Goal: Information Seeking & Learning: Learn about a topic

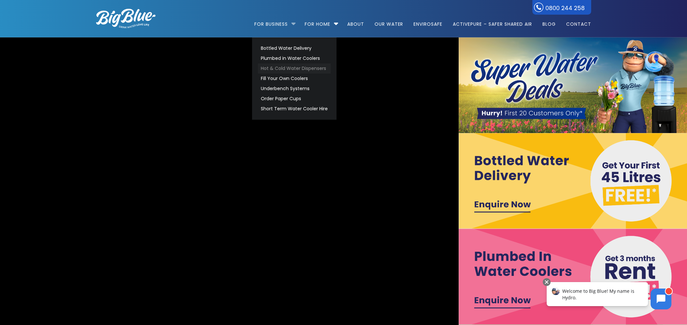
click at [300, 68] on link "Hot & Cold Water Dispensers" at bounding box center [294, 68] width 73 height 10
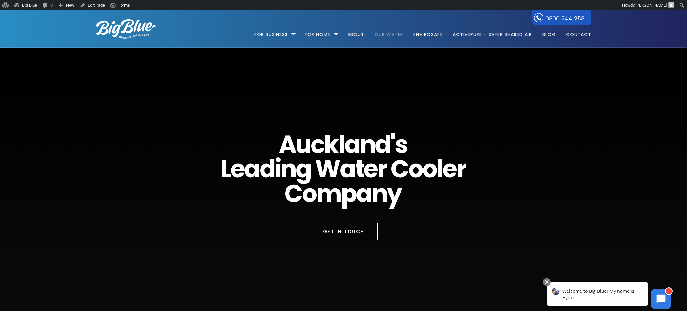
click at [383, 33] on link "Our Water" at bounding box center [389, 31] width 38 height 42
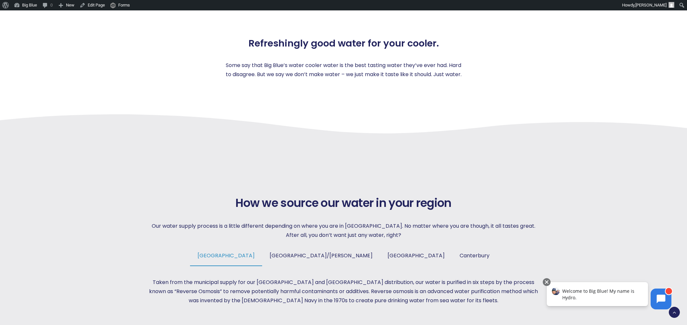
scroll to position [325, 0]
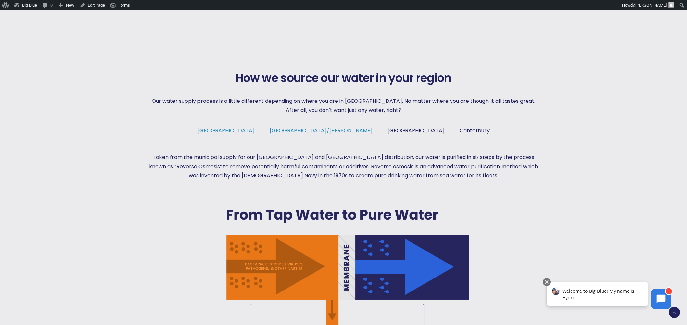
click at [309, 130] on span "Tauranga/Hamilton" at bounding box center [321, 130] width 103 height 7
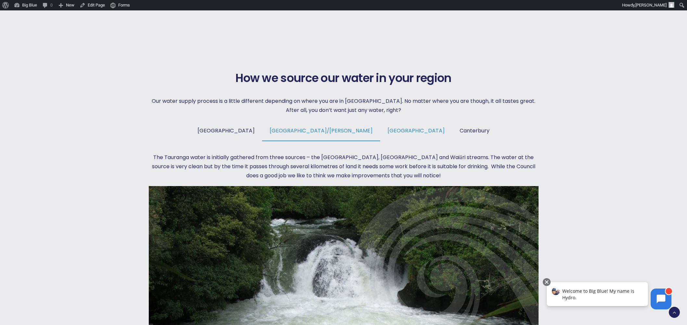
click at [388, 127] on span "Wellington" at bounding box center [416, 130] width 57 height 7
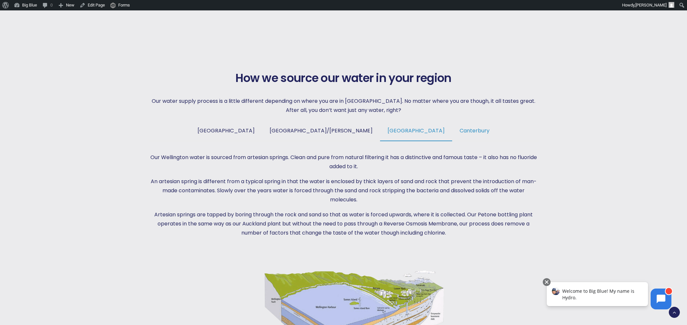
click at [460, 129] on span "Canterbury" at bounding box center [475, 130] width 30 height 7
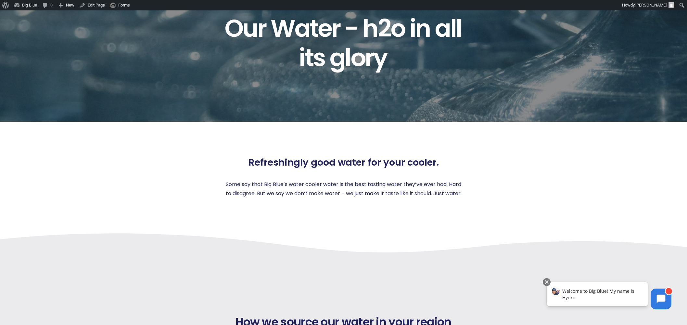
scroll to position [0, 0]
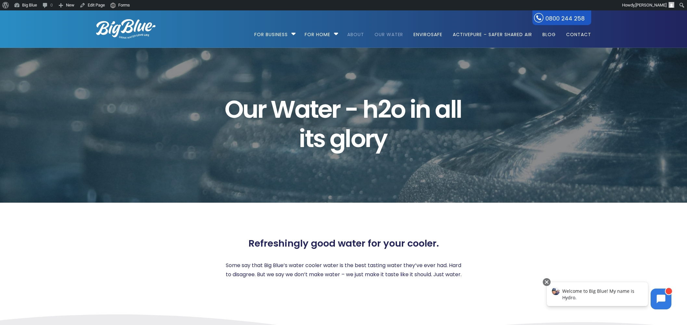
click at [357, 34] on link "About" at bounding box center [356, 31] width 26 height 42
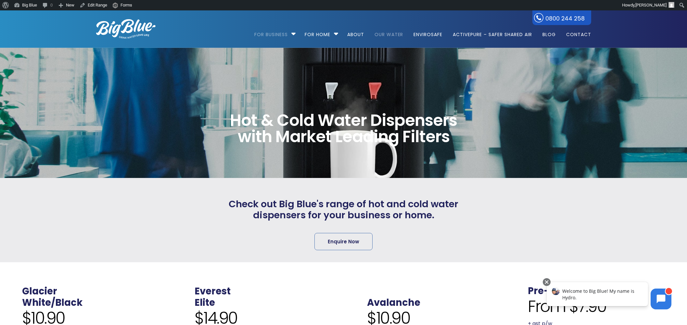
click at [398, 34] on link "Our Water" at bounding box center [389, 31] width 38 height 42
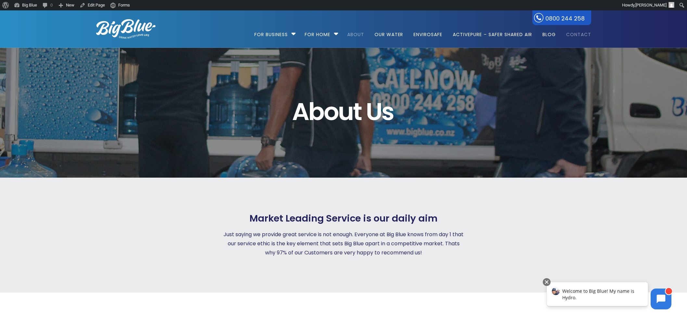
click at [577, 33] on link "Contact" at bounding box center [577, 31] width 30 height 42
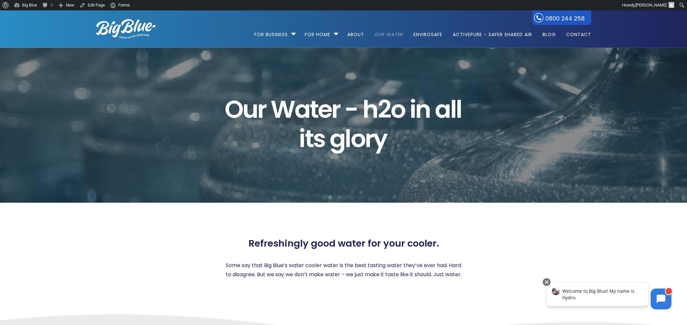
click at [137, 34] on img at bounding box center [125, 29] width 59 height 20
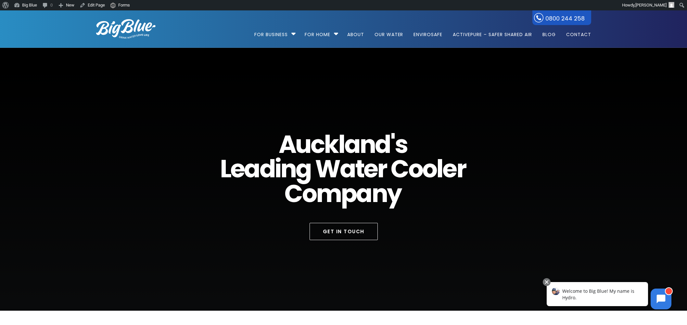
drag, startPoint x: 126, startPoint y: 32, endPoint x: 130, endPoint y: 37, distance: 6.0
click at [127, 32] on img at bounding box center [125, 29] width 59 height 20
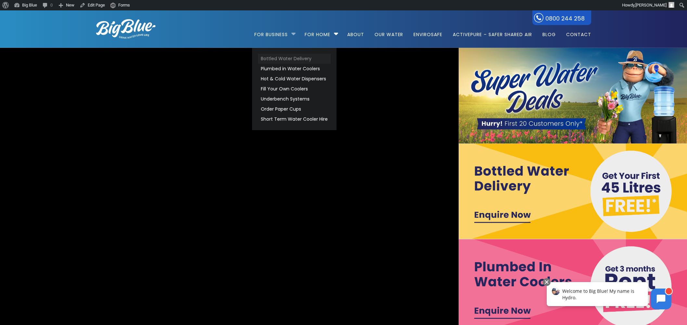
click at [287, 58] on link "Bottled Water Delivery" at bounding box center [294, 59] width 73 height 10
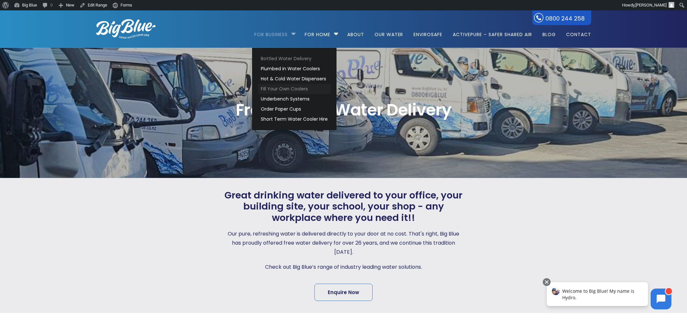
click at [276, 87] on link "Fill Your Own Coolers" at bounding box center [294, 89] width 73 height 10
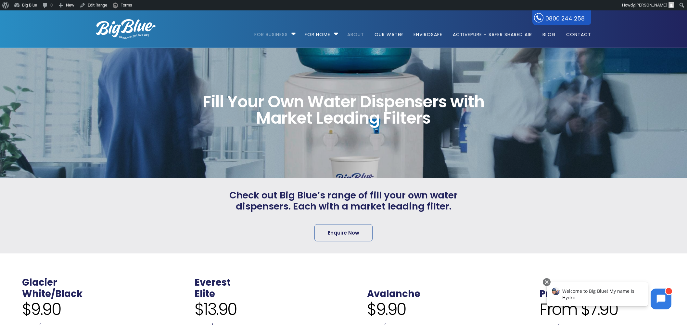
click at [357, 37] on link "About" at bounding box center [356, 31] width 26 height 42
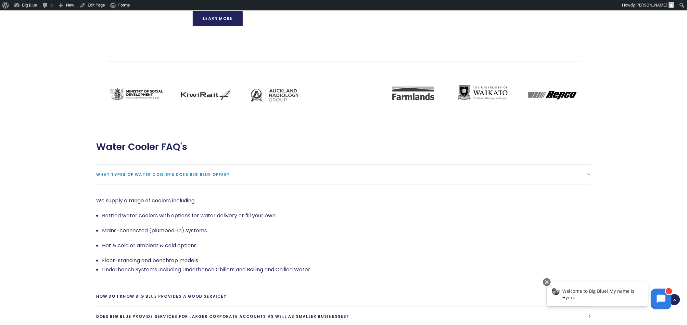
scroll to position [1341, 0]
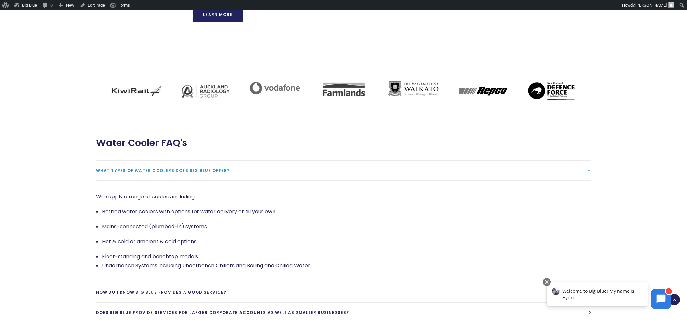
click at [173, 168] on span "What types of water coolers does Big Blue offer?" at bounding box center [163, 171] width 134 height 6
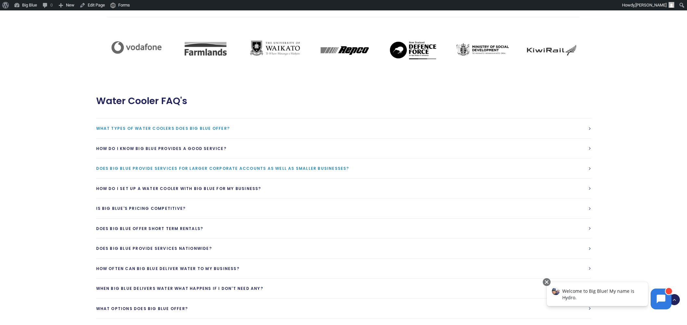
scroll to position [1422, 0]
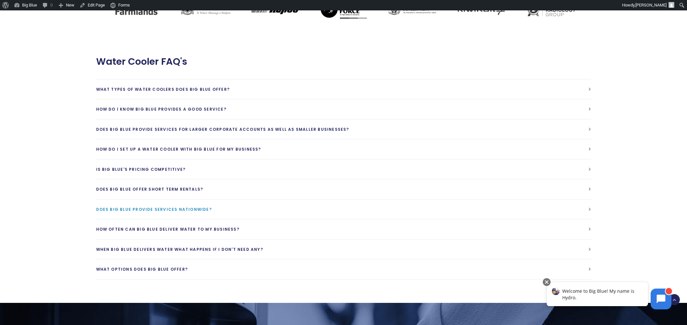
click at [167, 206] on span "Does Big Blue provide services Nationwide?" at bounding box center [154, 209] width 116 height 6
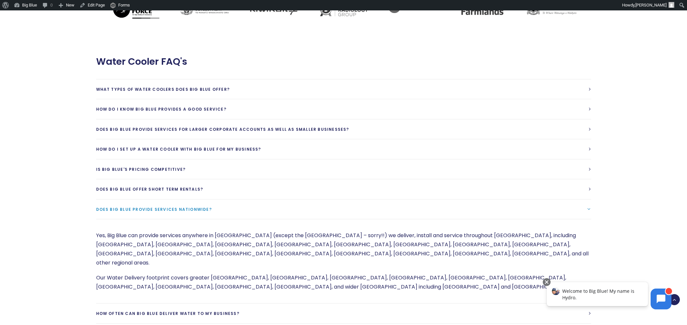
drag, startPoint x: 380, startPoint y: 229, endPoint x: 411, endPoint y: 232, distance: 31.3
click at [380, 231] on p "Yes, Big Blue can provide services anywhere in [GEOGRAPHIC_DATA] (except the [G…" at bounding box center [343, 249] width 495 height 36
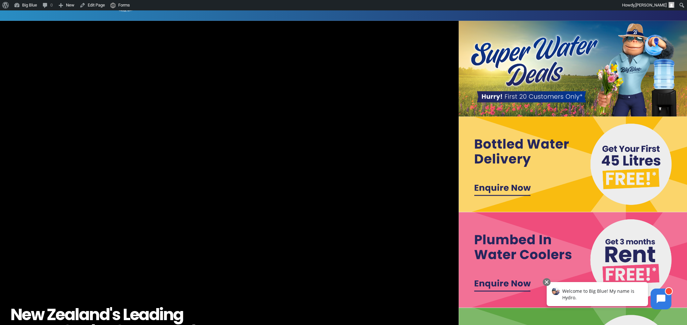
scroll to position [0, 0]
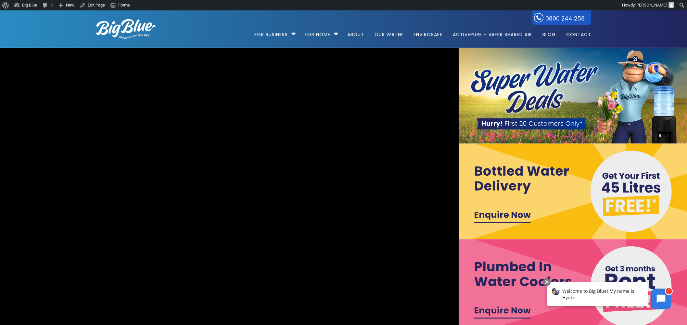
click at [140, 32] on img at bounding box center [125, 29] width 59 height 20
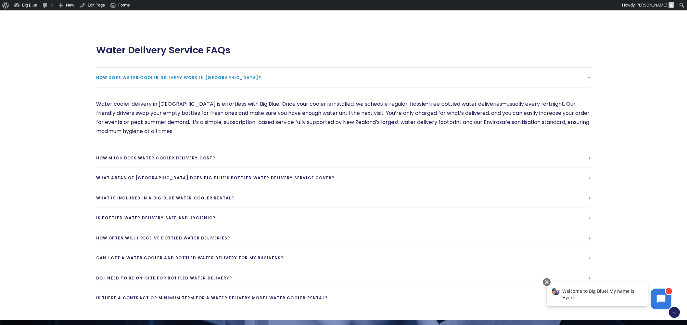
scroll to position [1683, 0]
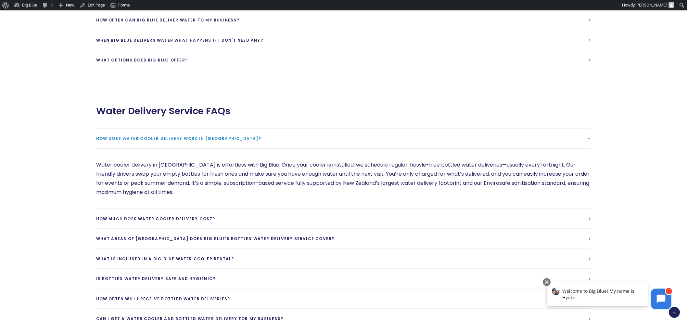
click at [185, 136] on span "How does water cooler delivery work in New Zealand?" at bounding box center [178, 139] width 165 height 6
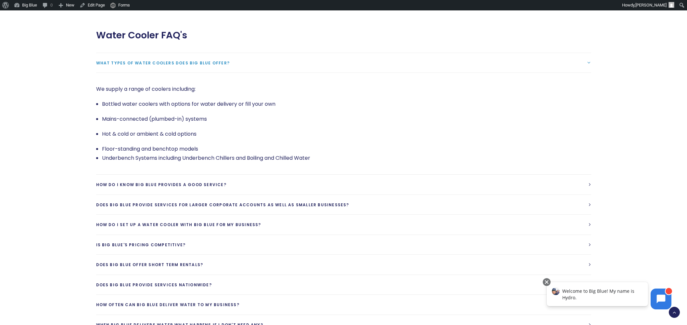
scroll to position [1358, 0]
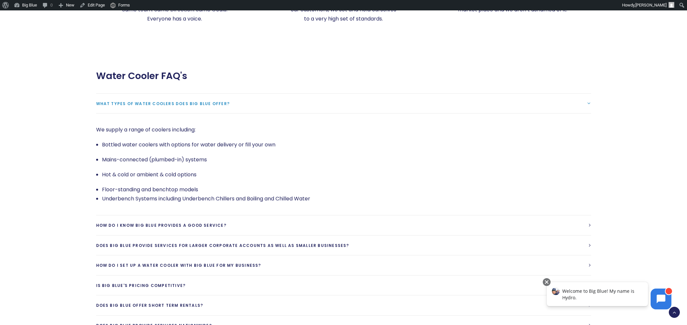
click at [188, 101] on span "What types of water coolers does Big Blue offer?" at bounding box center [163, 104] width 134 height 6
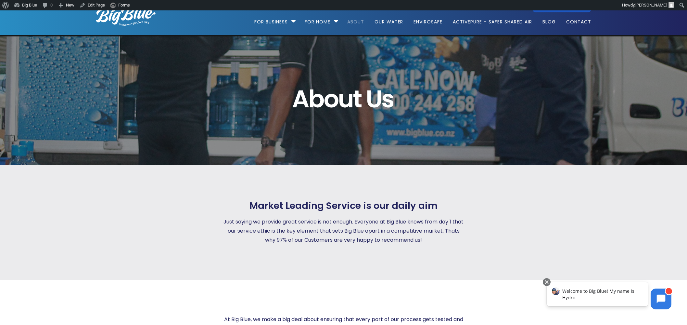
scroll to position [0, 0]
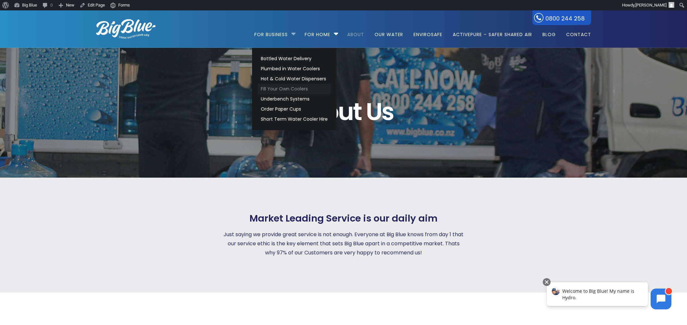
click at [269, 88] on link "Fill Your Own Coolers" at bounding box center [294, 89] width 73 height 10
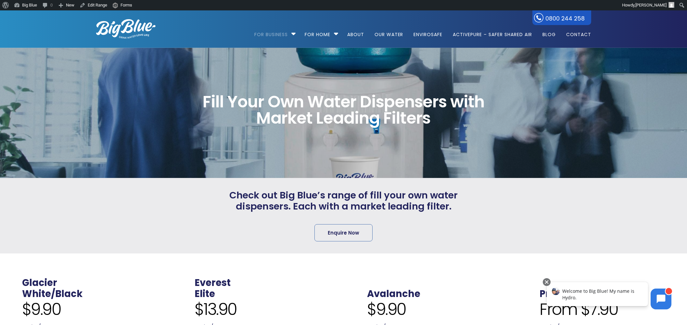
click at [480, 209] on div at bounding box center [528, 216] width 127 height 52
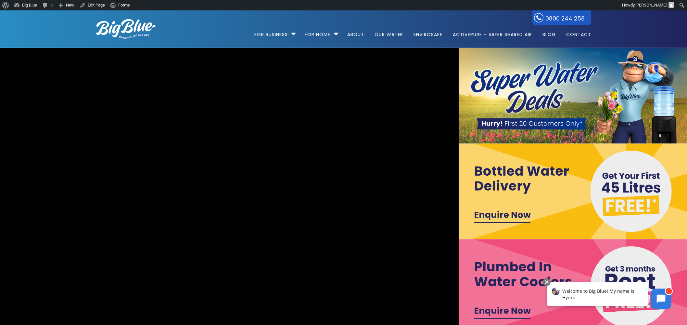
click at [555, 98] on img at bounding box center [574, 96] width 230 height 96
click at [572, 96] on img at bounding box center [574, 96] width 230 height 96
click at [550, 35] on link "Blog" at bounding box center [549, 31] width 22 height 42
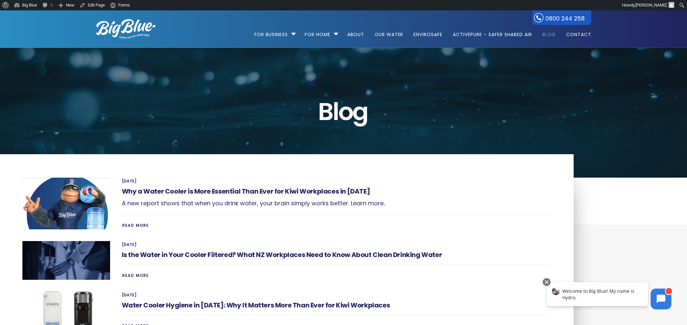
click at [124, 25] on img at bounding box center [125, 29] width 59 height 20
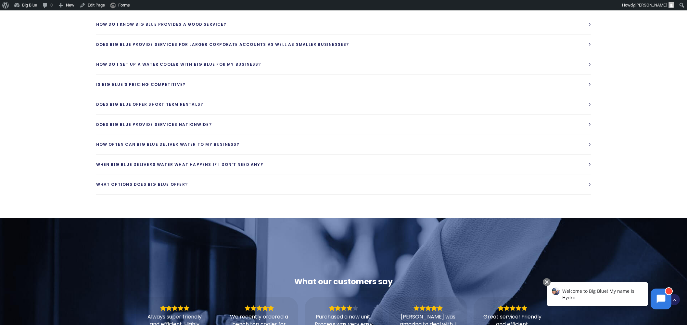
scroll to position [1614, 0]
